Goal: Task Accomplishment & Management: Manage account settings

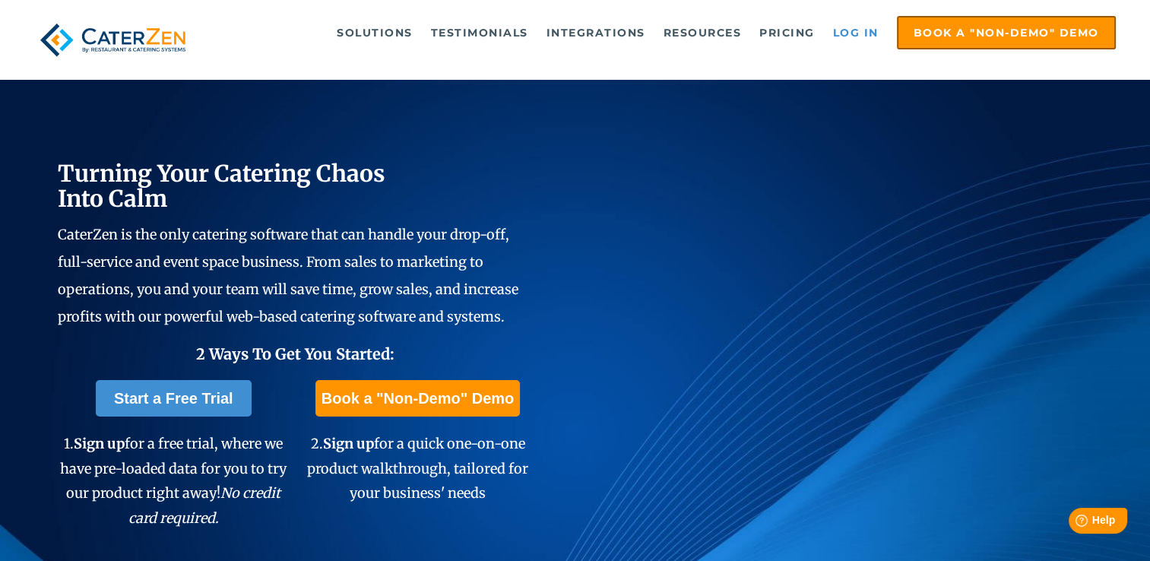
click at [869, 34] on link "Log in" at bounding box center [855, 32] width 61 height 30
click at [848, 31] on link "Log in" at bounding box center [855, 32] width 61 height 30
click at [833, 26] on link "Log in" at bounding box center [855, 32] width 61 height 30
click at [860, 30] on link "Log in" at bounding box center [855, 32] width 61 height 30
